Goal: Answer question/provide support

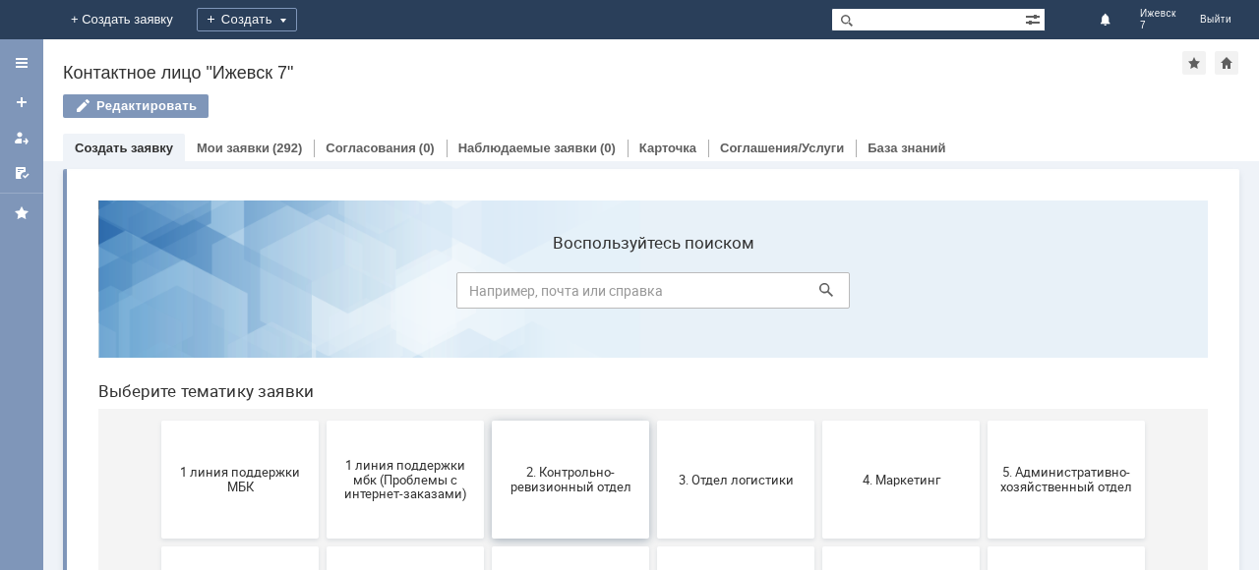
click at [608, 476] on span "2. Контрольно-ревизионный отдел" at bounding box center [571, 480] width 146 height 30
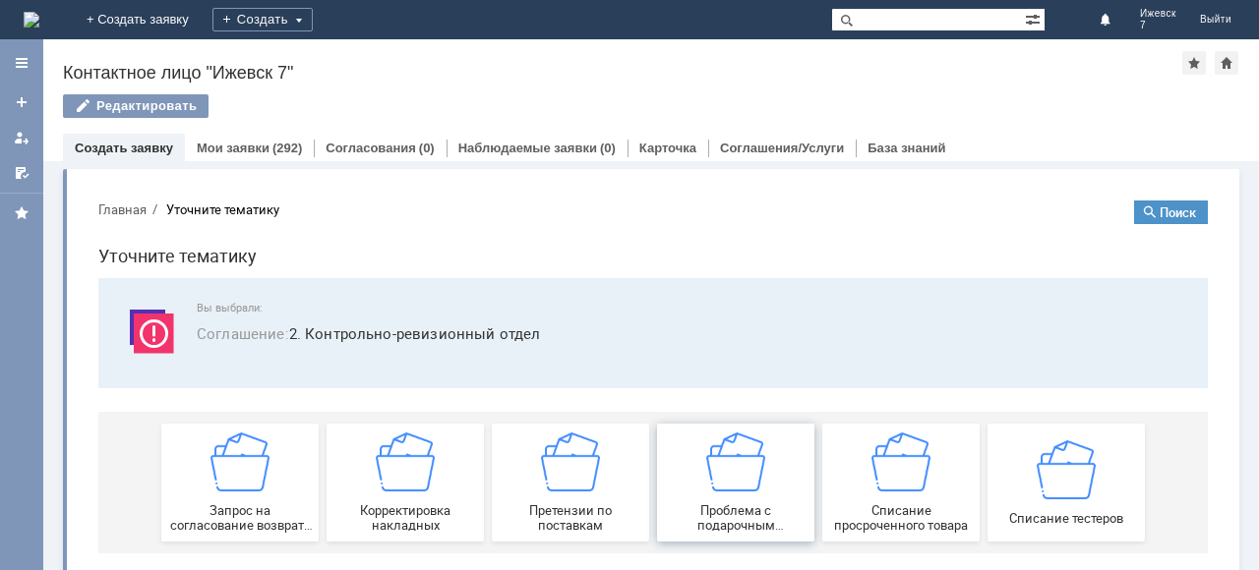
click at [735, 511] on span "Проблема с подарочным сертификатом" at bounding box center [736, 518] width 146 height 30
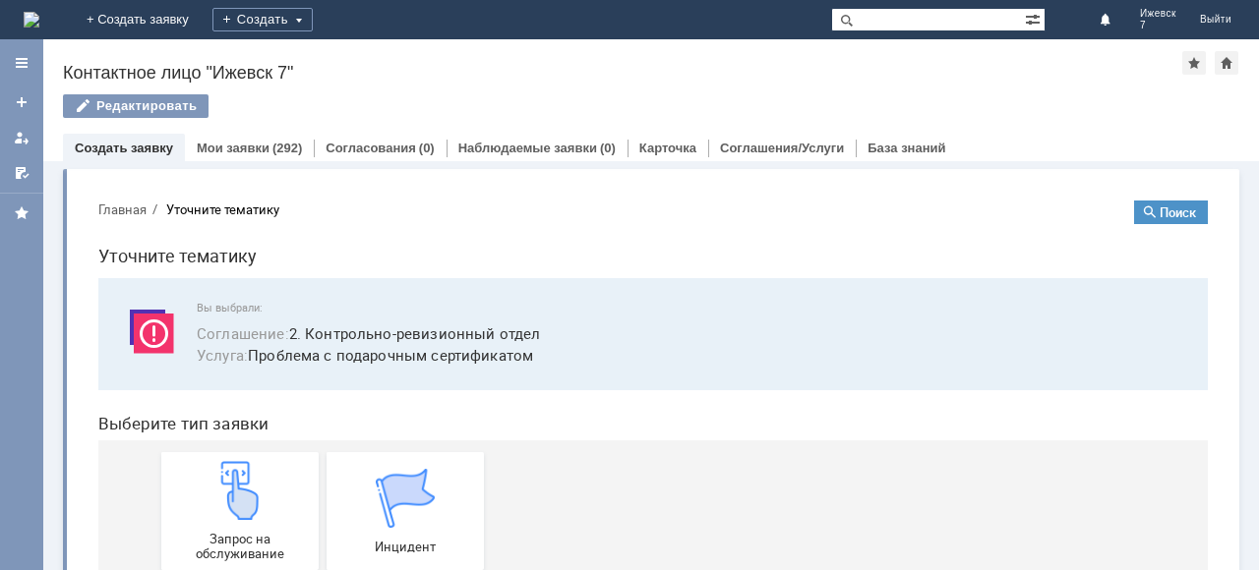
scroll to position [53, 0]
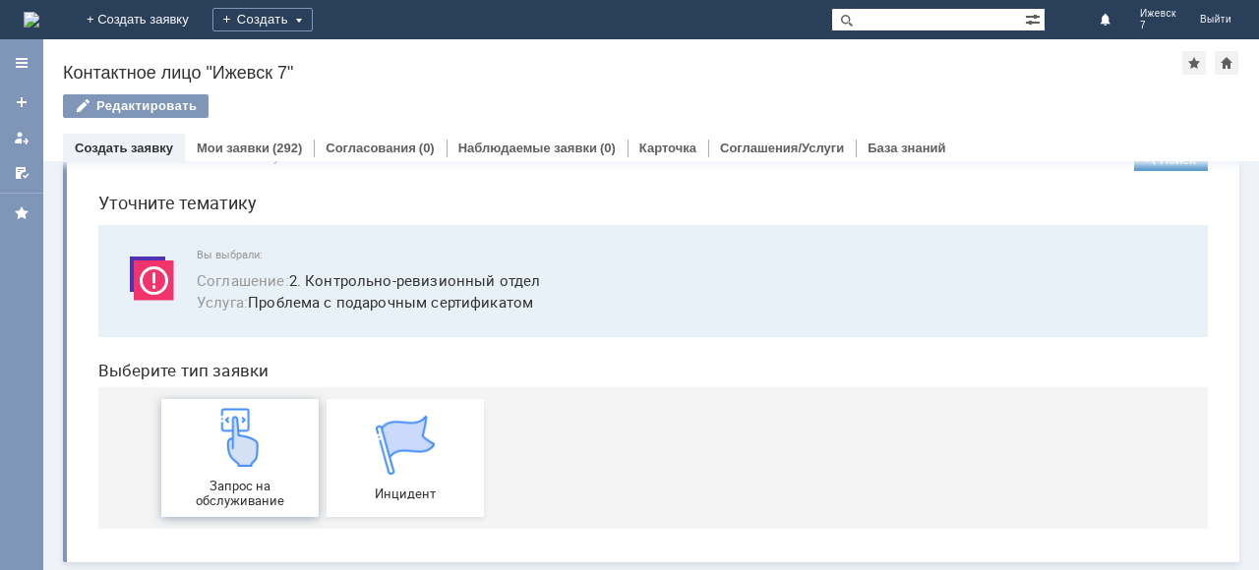
click at [251, 454] on img at bounding box center [239, 437] width 59 height 59
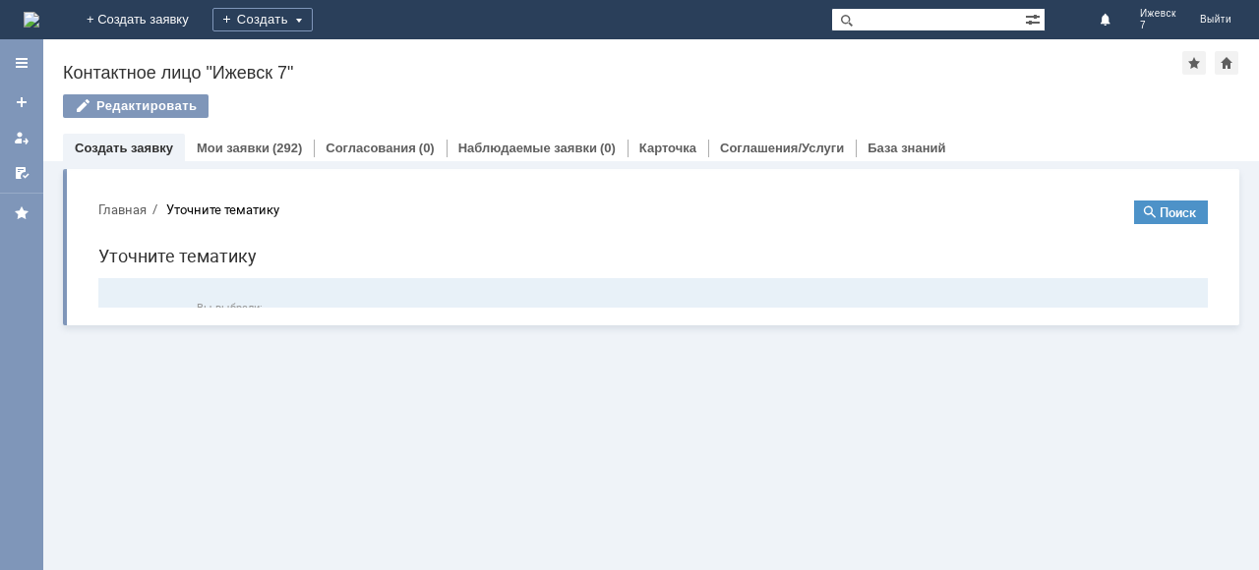
scroll to position [0, 0]
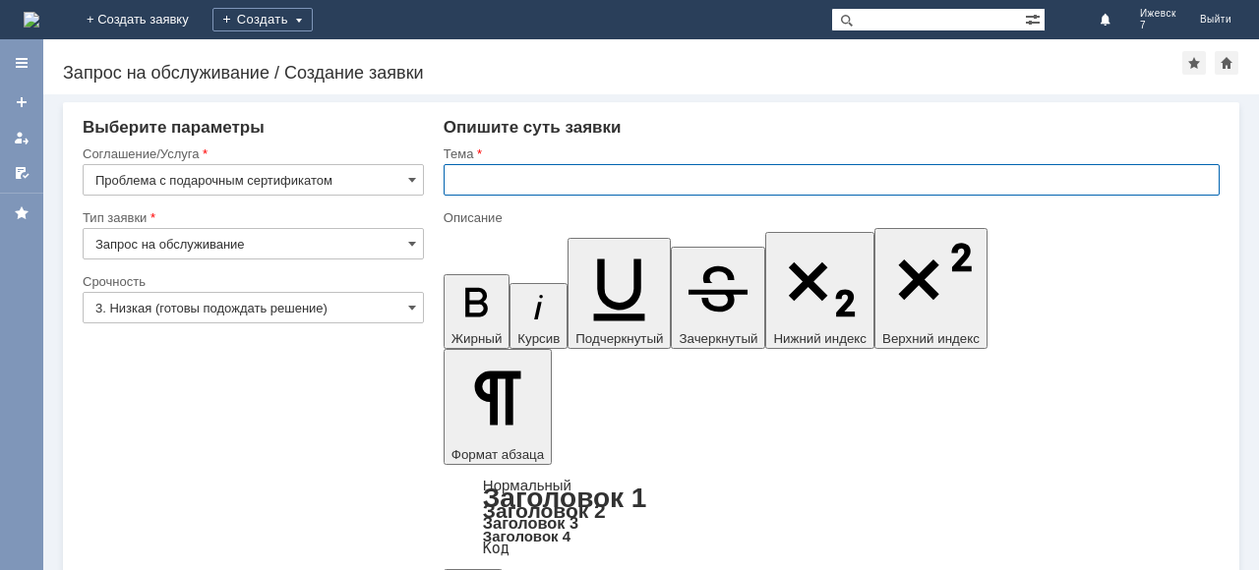
click at [512, 189] on input "text" at bounding box center [831, 179] width 776 height 31
type input "подарочные сертификаты"
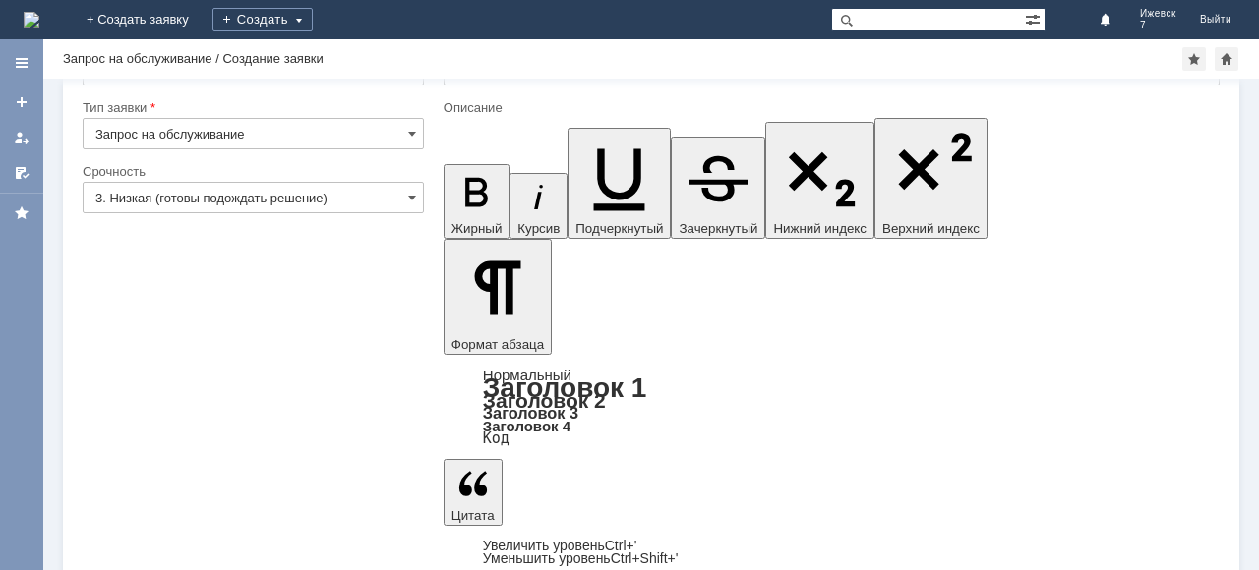
scroll to position [93, 0]
